Goal: Ask a question

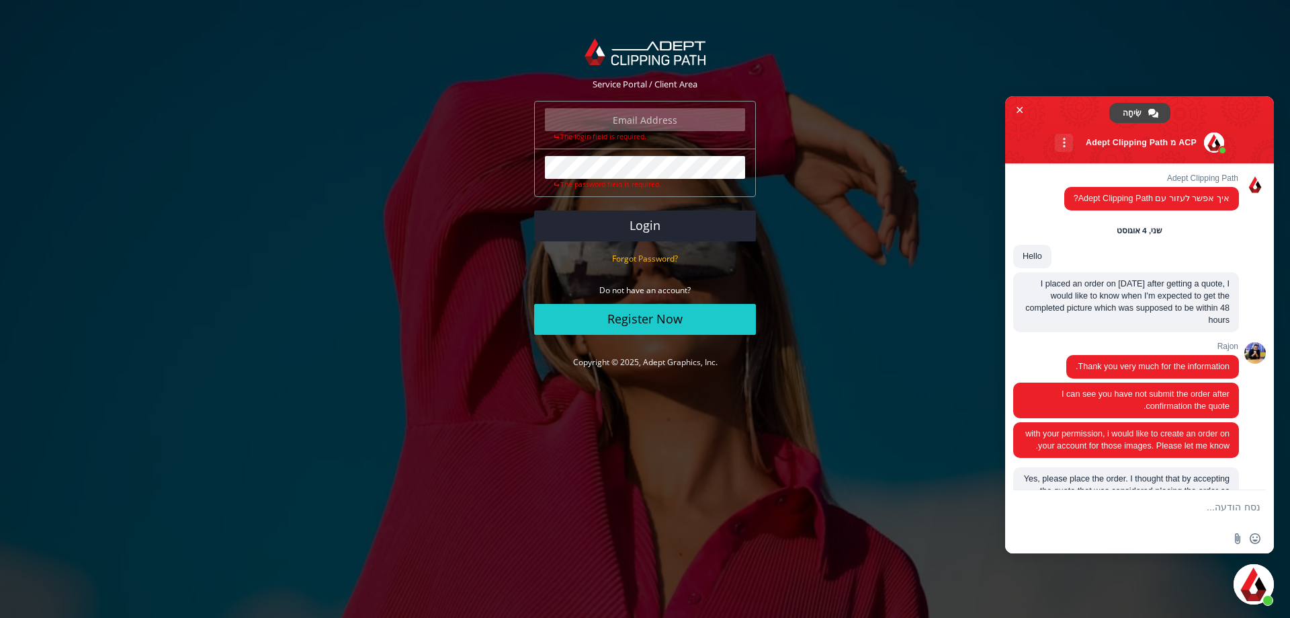
scroll to position [2205, 0]
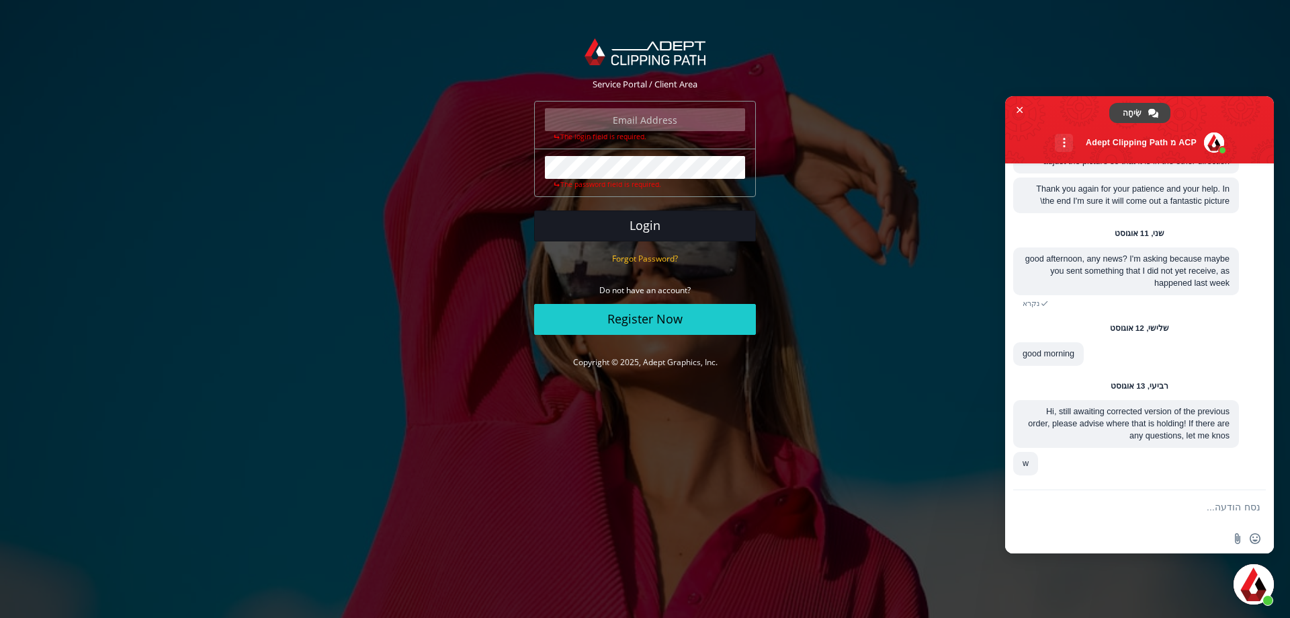
type input "[PERSON_NAME][EMAIL_ADDRESS][DOMAIN_NAME]"
click at [684, 216] on button "Login" at bounding box center [645, 225] width 222 height 31
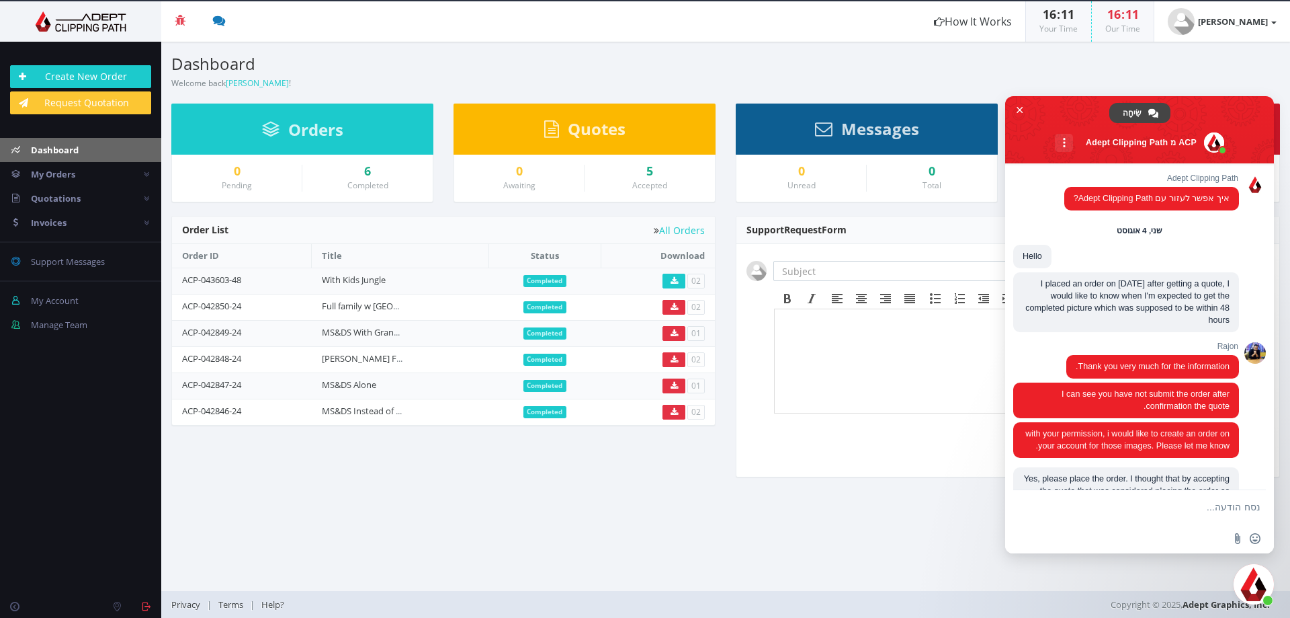
scroll to position [2205, 0]
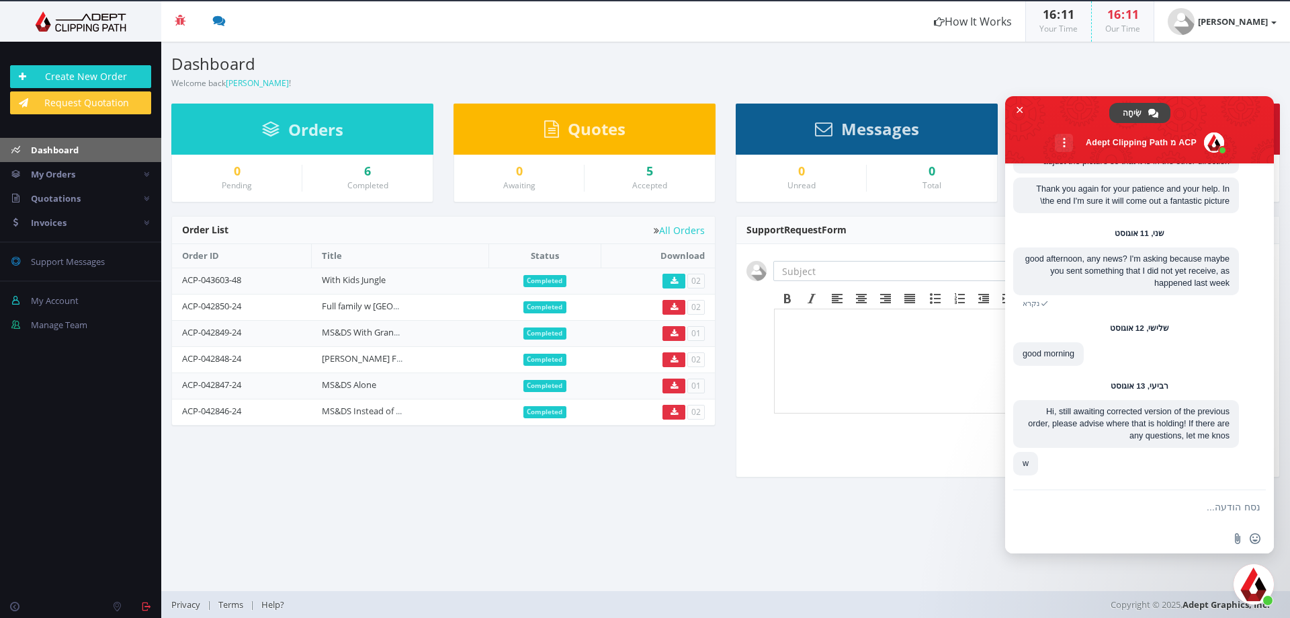
click at [1139, 505] on textarea "נסח הודעה..." at bounding box center [1153, 507] width 215 height 34
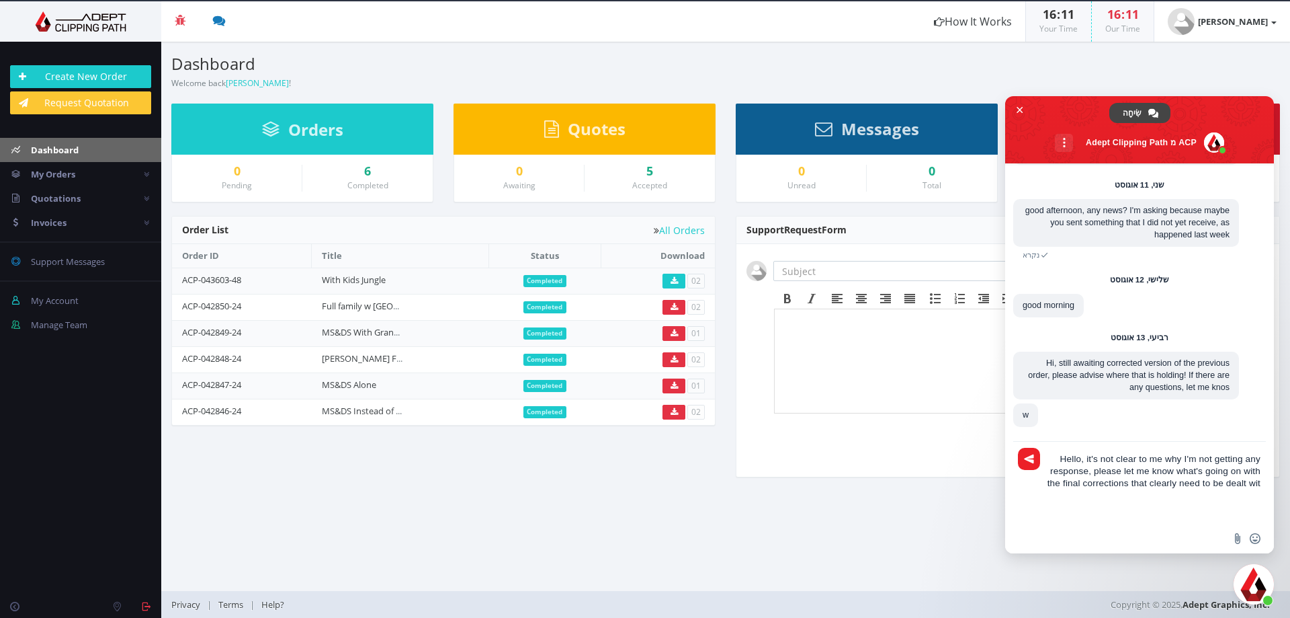
type textarea "Hello, it's not clear to me why I'm not getting any response, please let me kno…"
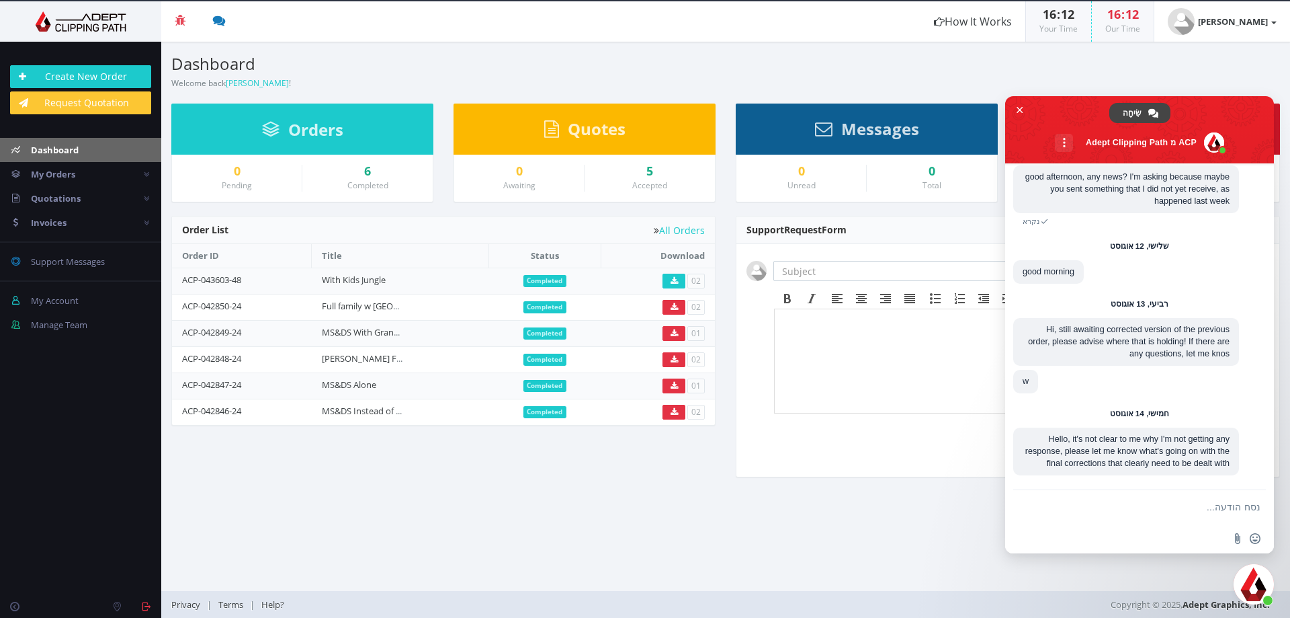
scroll to position [2289, 0]
